Goal: Navigation & Orientation: Find specific page/section

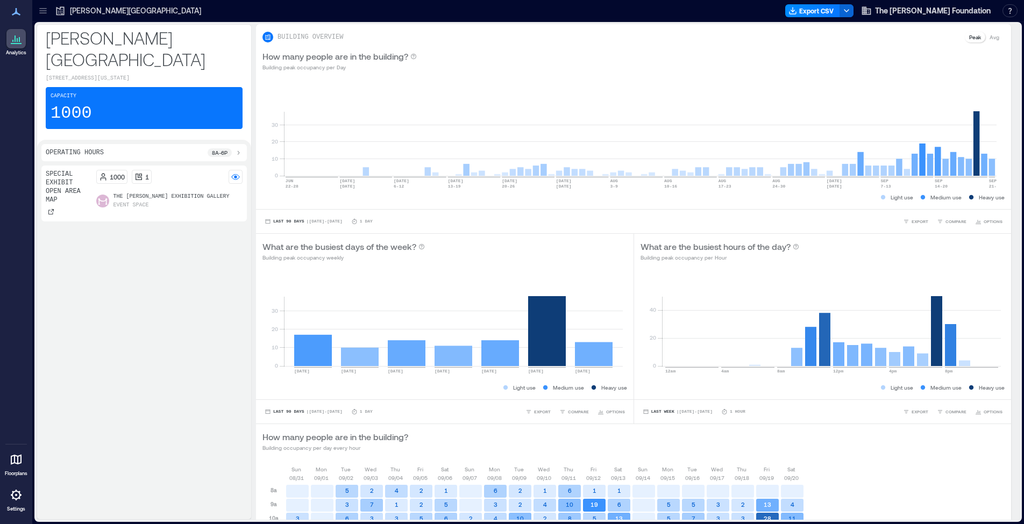
click at [22, 464] on icon at bounding box center [16, 459] width 13 height 13
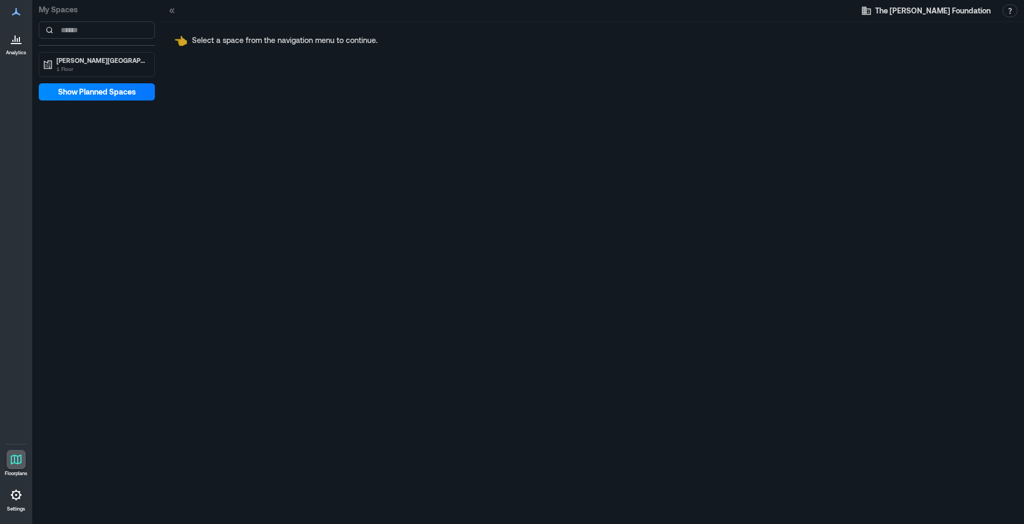
click at [10, 457] on icon at bounding box center [16, 459] width 13 height 13
click at [21, 49] on p "Analytics" at bounding box center [16, 52] width 20 height 6
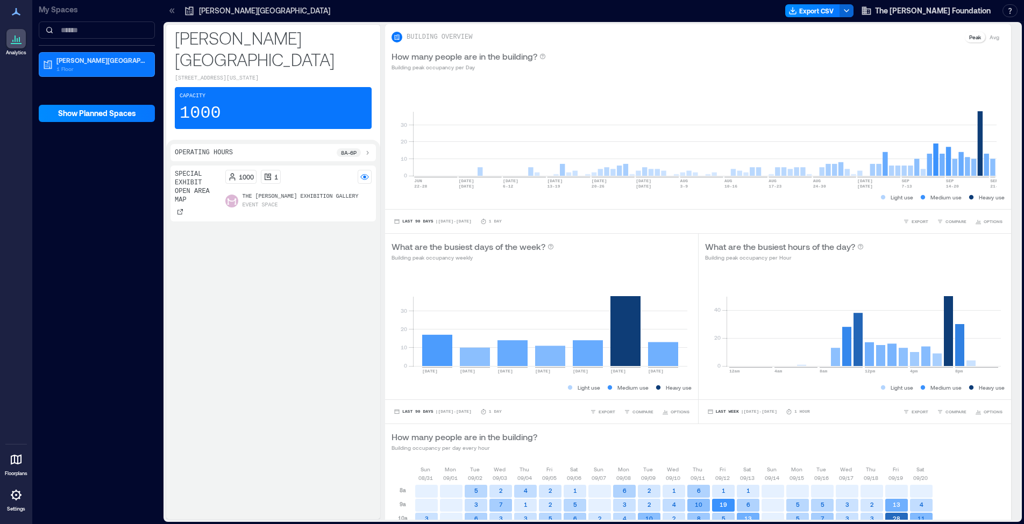
click at [22, 18] on icon at bounding box center [16, 11] width 13 height 13
click at [17, 11] on icon at bounding box center [16, 11] width 13 height 13
click at [15, 467] on div at bounding box center [15, 459] width 19 height 19
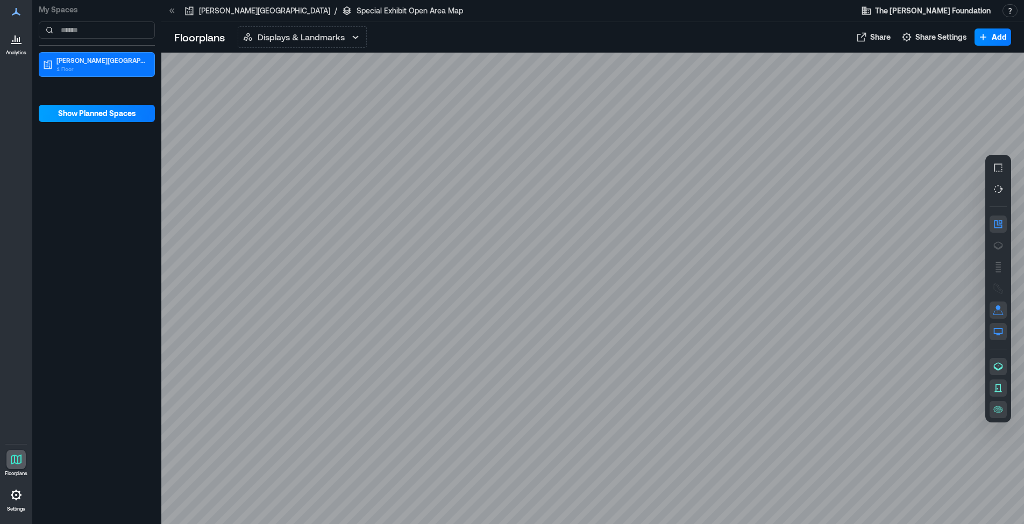
click at [118, 113] on span "Show Planned Spaces" at bounding box center [97, 113] width 78 height 11
click at [264, 10] on p "[PERSON_NAME][GEOGRAPHIC_DATA]" at bounding box center [264, 10] width 131 height 11
click at [923, 14] on span "The [PERSON_NAME] Foundation" at bounding box center [933, 10] width 116 height 11
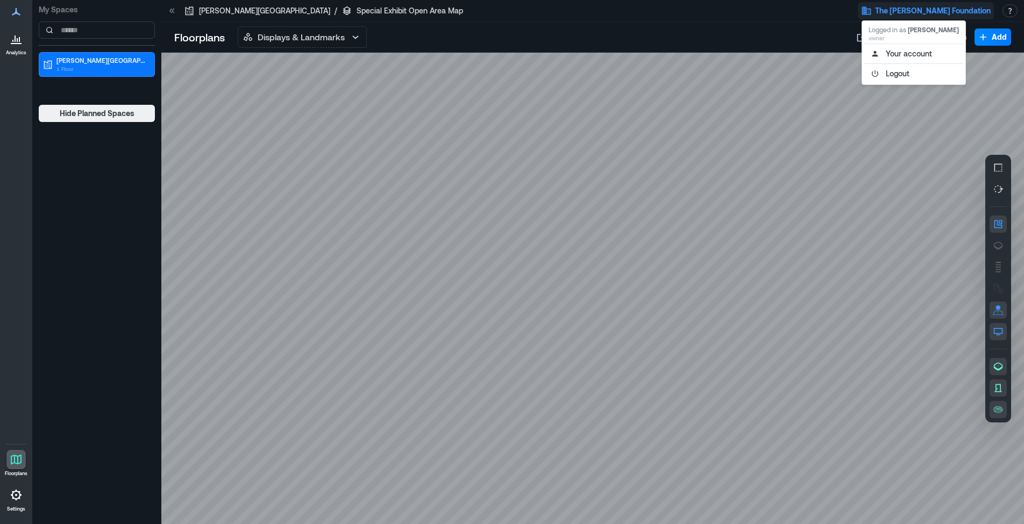
click at [25, 15] on div at bounding box center [15, 11] width 19 height 19
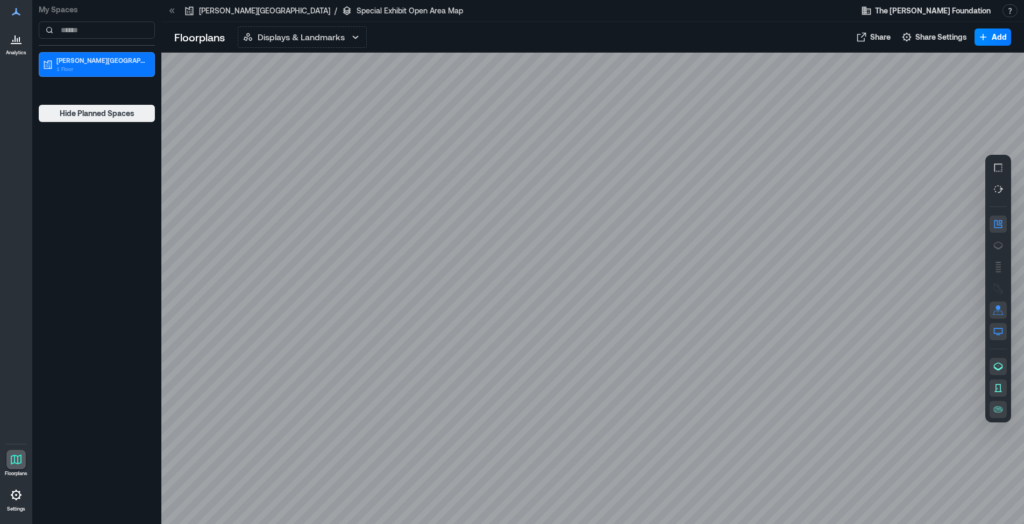
click at [17, 40] on icon at bounding box center [17, 40] width 1 height 4
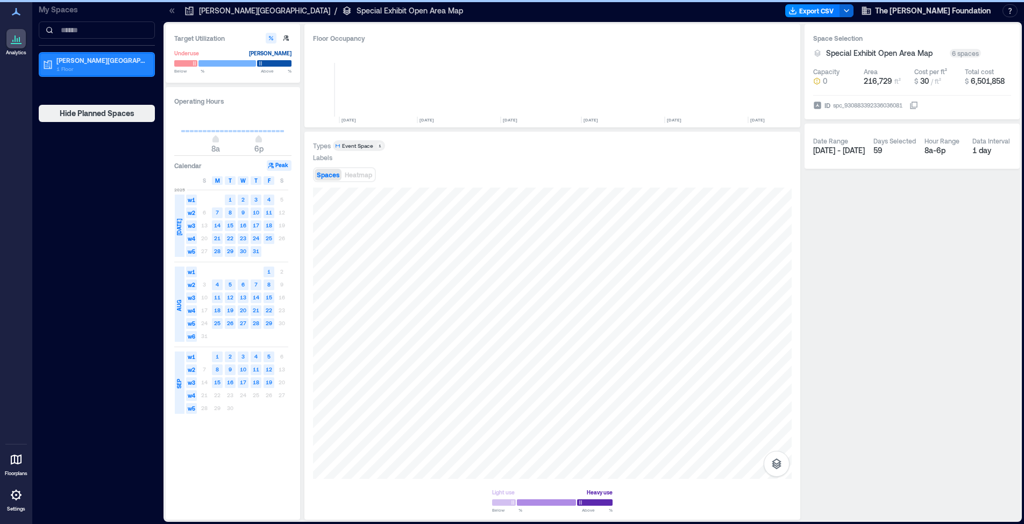
scroll to position [0, 3533]
click at [909, 13] on span "The [PERSON_NAME] Foundation" at bounding box center [933, 10] width 116 height 11
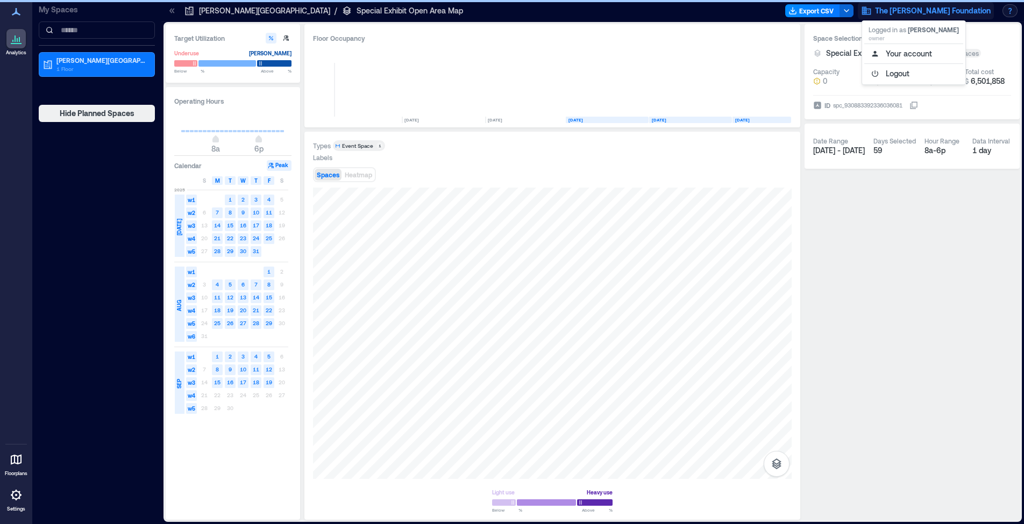
click at [1010, 11] on button "button" at bounding box center [1010, 10] width 15 height 13
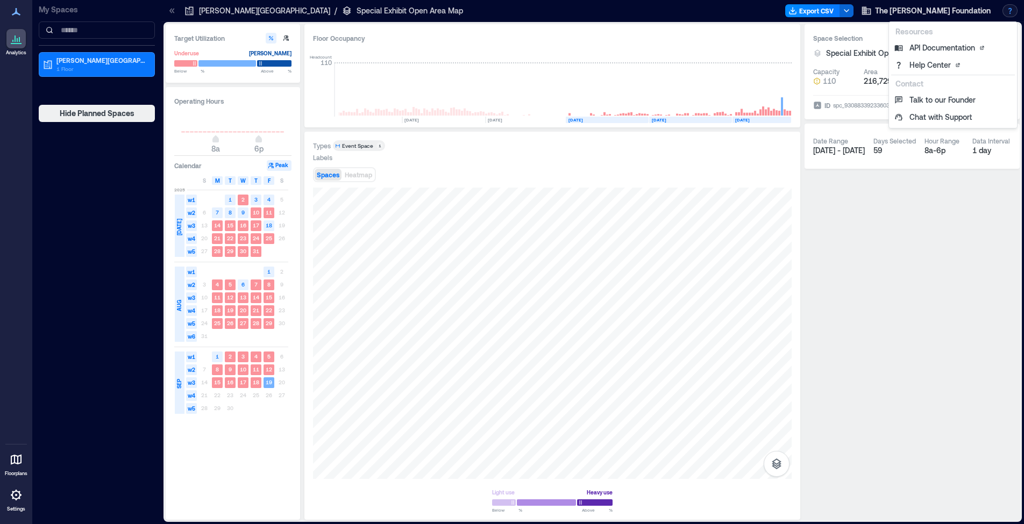
click at [11, 370] on div "Analytics Floorplans Settings" at bounding box center [16, 262] width 32 height 524
click at [20, 501] on icon at bounding box center [16, 495] width 13 height 13
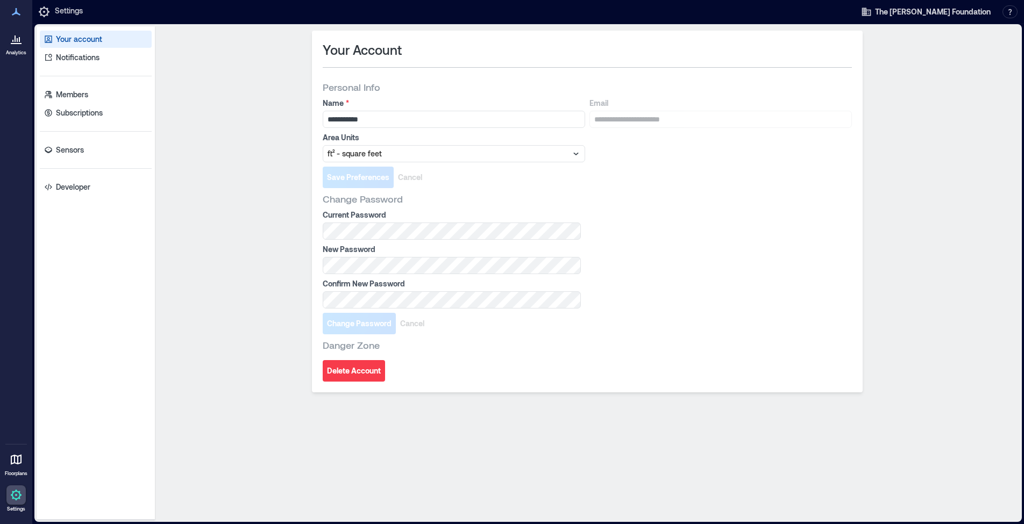
click at [14, 479] on link "Floorplans" at bounding box center [16, 463] width 29 height 33
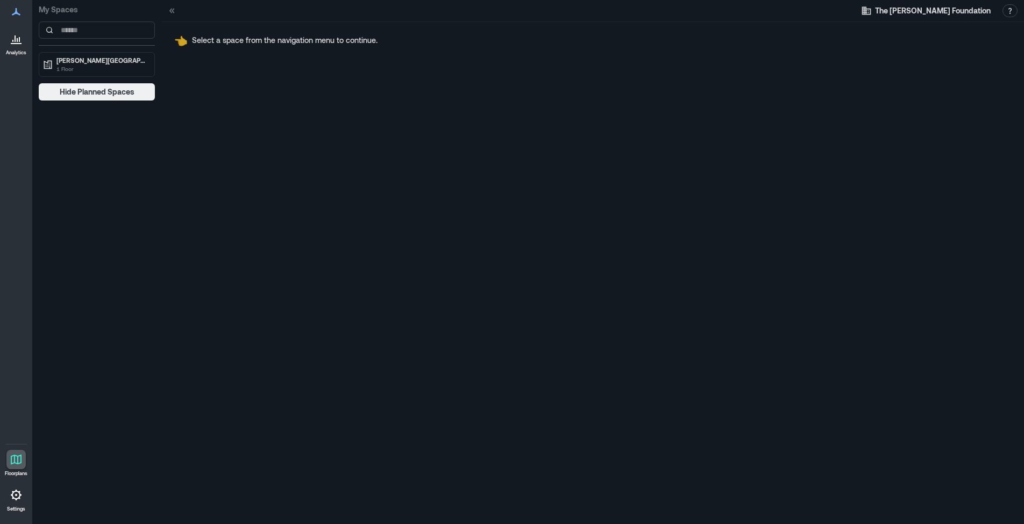
click at [17, 501] on icon at bounding box center [16, 495] width 13 height 13
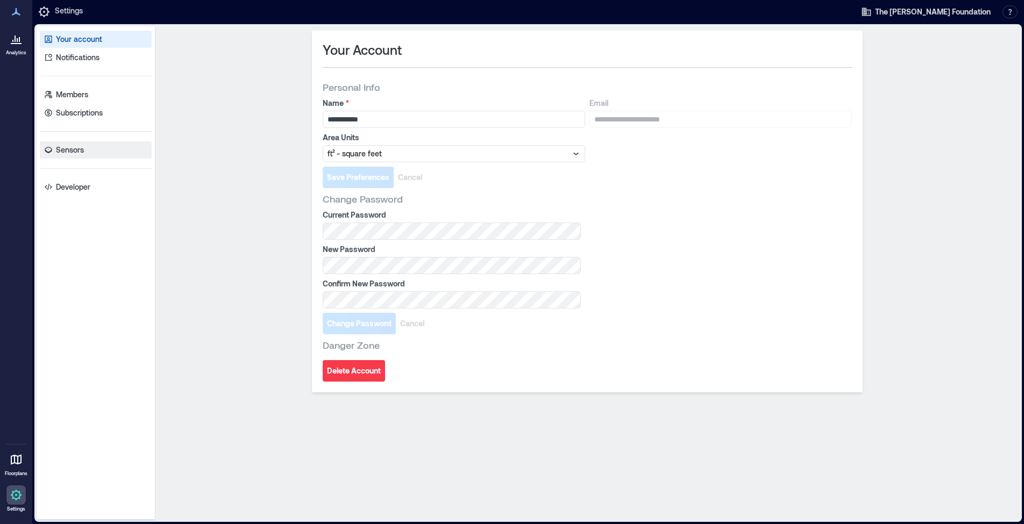
click at [79, 153] on p "Sensors" at bounding box center [70, 150] width 28 height 11
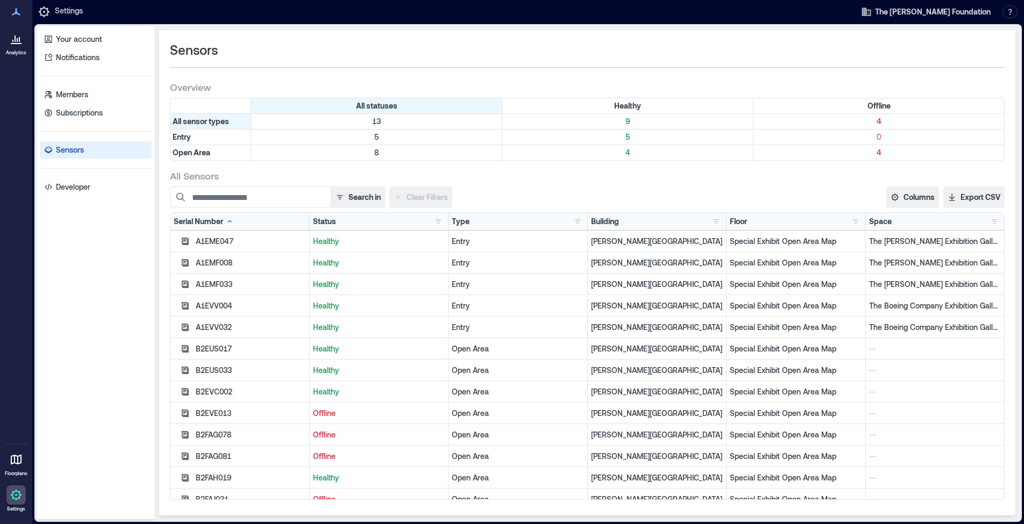
scroll to position [11, 0]
